Goal: Task Accomplishment & Management: Manage account settings

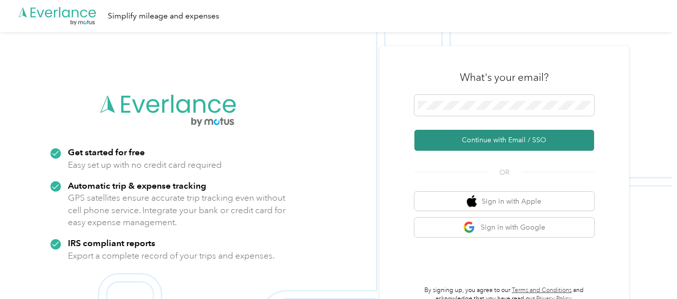
click at [517, 141] on button "Continue with Email / SSO" at bounding box center [504, 140] width 180 height 21
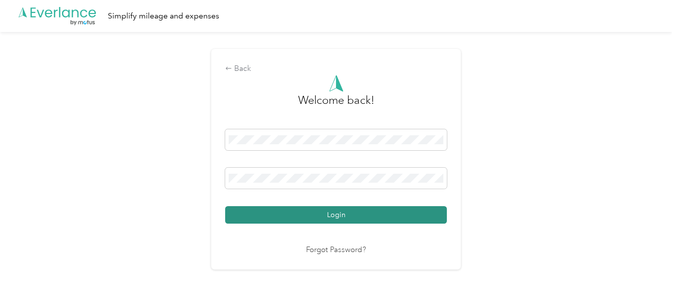
click at [359, 208] on button "Login" at bounding box center [336, 214] width 222 height 17
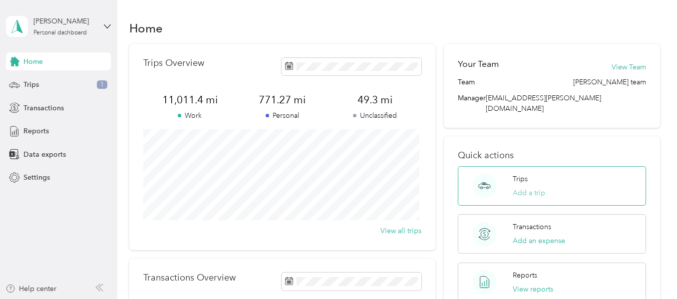
click at [531, 188] on button "Add a trip" at bounding box center [528, 193] width 32 height 10
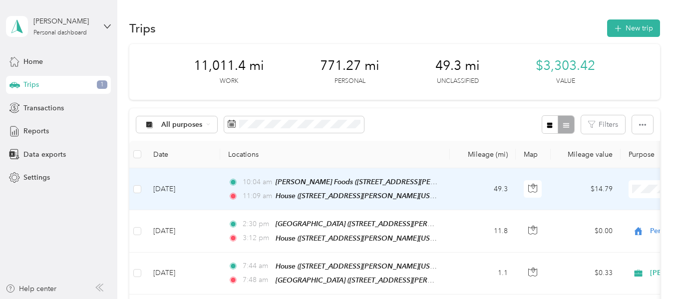
click at [587, 208] on li "[PERSON_NAME]" at bounding box center [615, 201] width 124 height 17
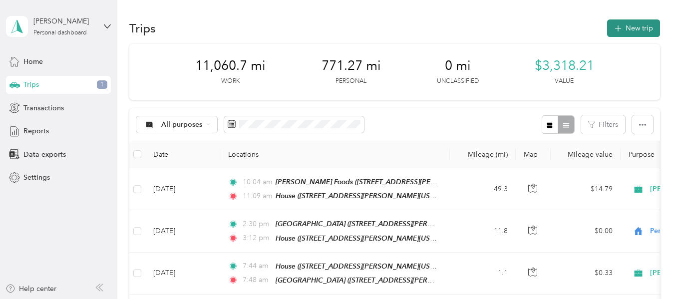
click at [629, 25] on button "New trip" at bounding box center [633, 27] width 53 height 17
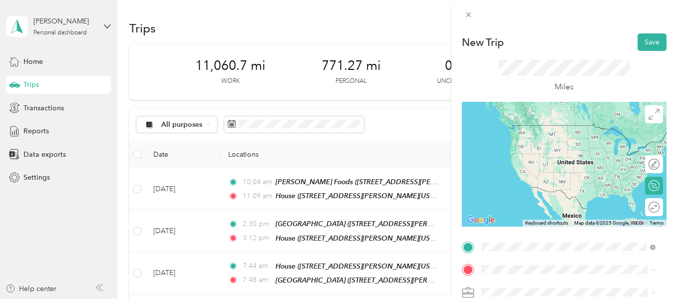
click at [552, 143] on span "[STREET_ADDRESS][PERSON_NAME][US_STATE]" at bounding box center [559, 145] width 119 height 19
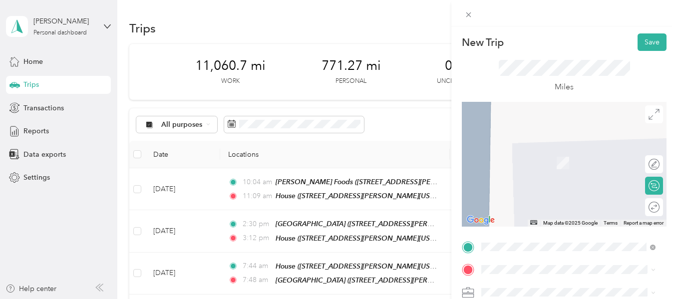
click at [546, 188] on div "[PERSON_NAME] [STREET_ADDRESS][US_STATE]" at bounding box center [550, 187] width 100 height 21
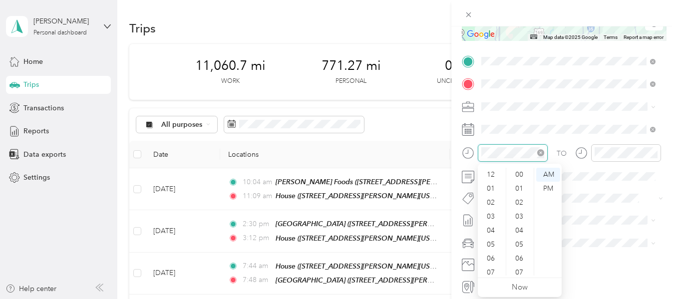
scroll to position [60, 0]
click at [493, 207] on div "07" at bounding box center [491, 213] width 24 height 14
click at [517, 171] on div "00" at bounding box center [520, 175] width 24 height 14
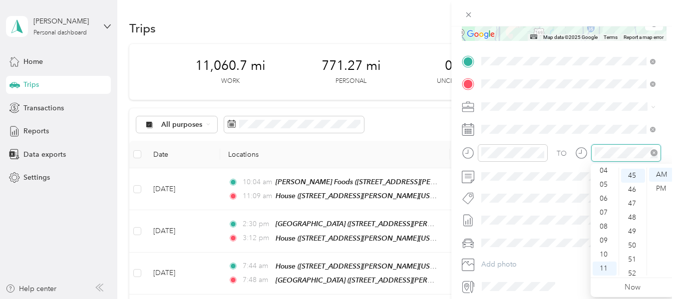
scroll to position [629, 0]
click at [602, 223] on div "08" at bounding box center [604, 227] width 24 height 14
click at [627, 175] on div "00" at bounding box center [633, 175] width 24 height 14
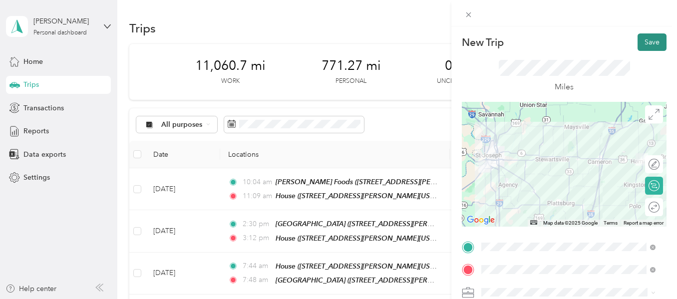
click at [638, 38] on button "Save" at bounding box center [651, 41] width 29 height 17
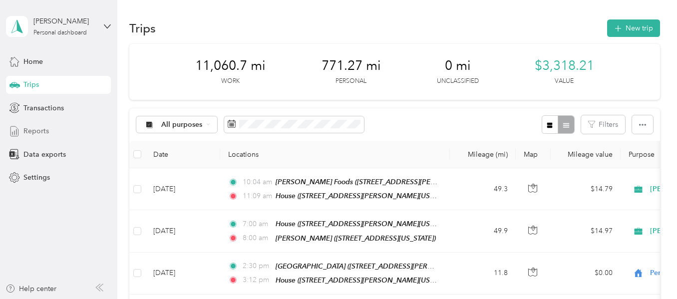
click at [26, 131] on span "Reports" at bounding box center [35, 131] width 25 height 10
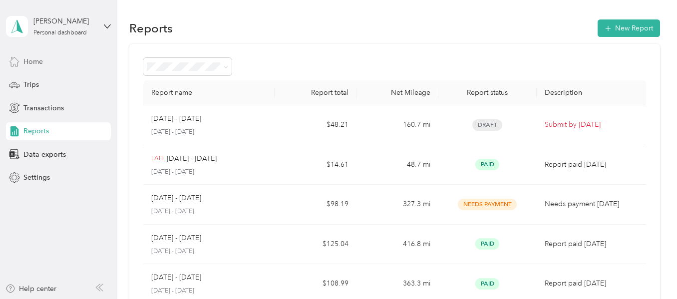
click at [22, 62] on div "Home" at bounding box center [58, 61] width 105 height 18
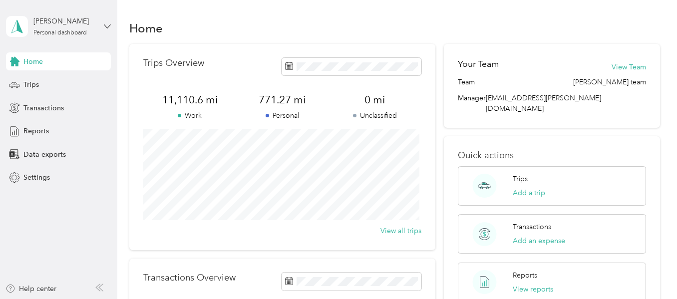
click at [106, 28] on icon at bounding box center [107, 26] width 7 height 7
click at [46, 83] on div "Log out" at bounding box center [139, 81] width 252 height 17
